Goal: Task Accomplishment & Management: Manage account settings

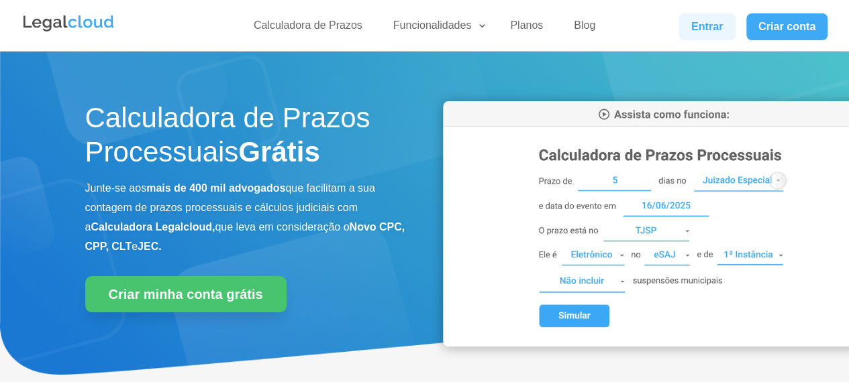
click at [690, 32] on link "Entrar" at bounding box center [706, 26] width 56 height 27
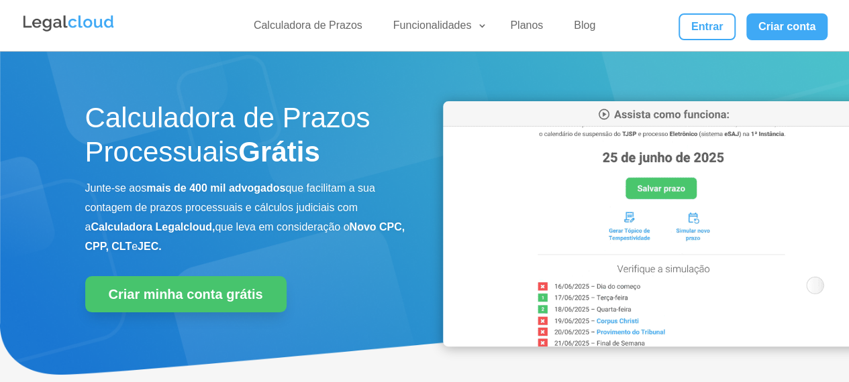
click at [702, 29] on link "Entrar" at bounding box center [706, 26] width 56 height 27
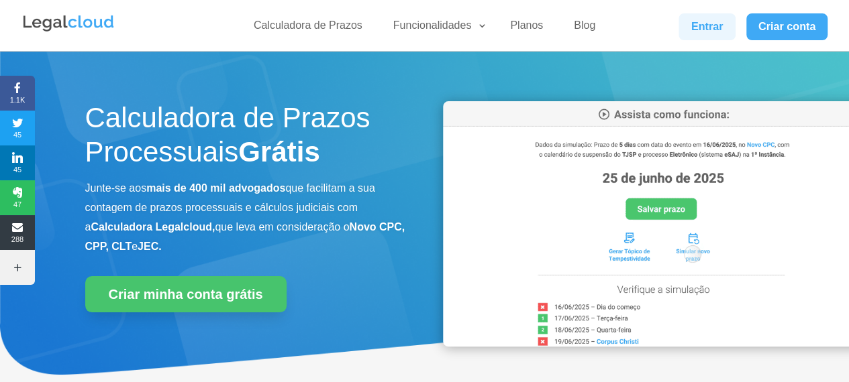
click at [717, 21] on link "Entrar" at bounding box center [706, 26] width 56 height 27
